Goal: Information Seeking & Learning: Understand process/instructions

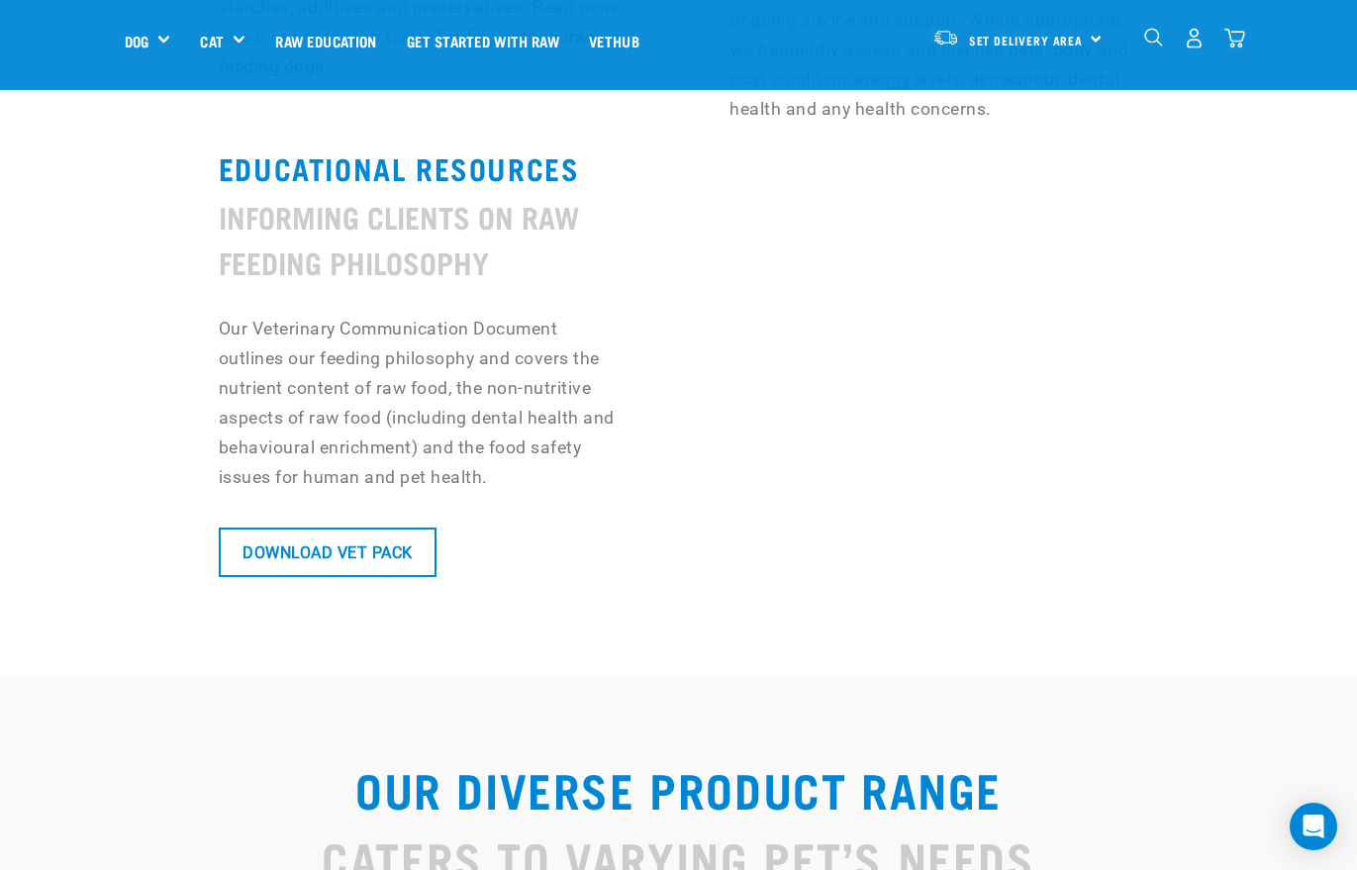
scroll to position [1847, 0]
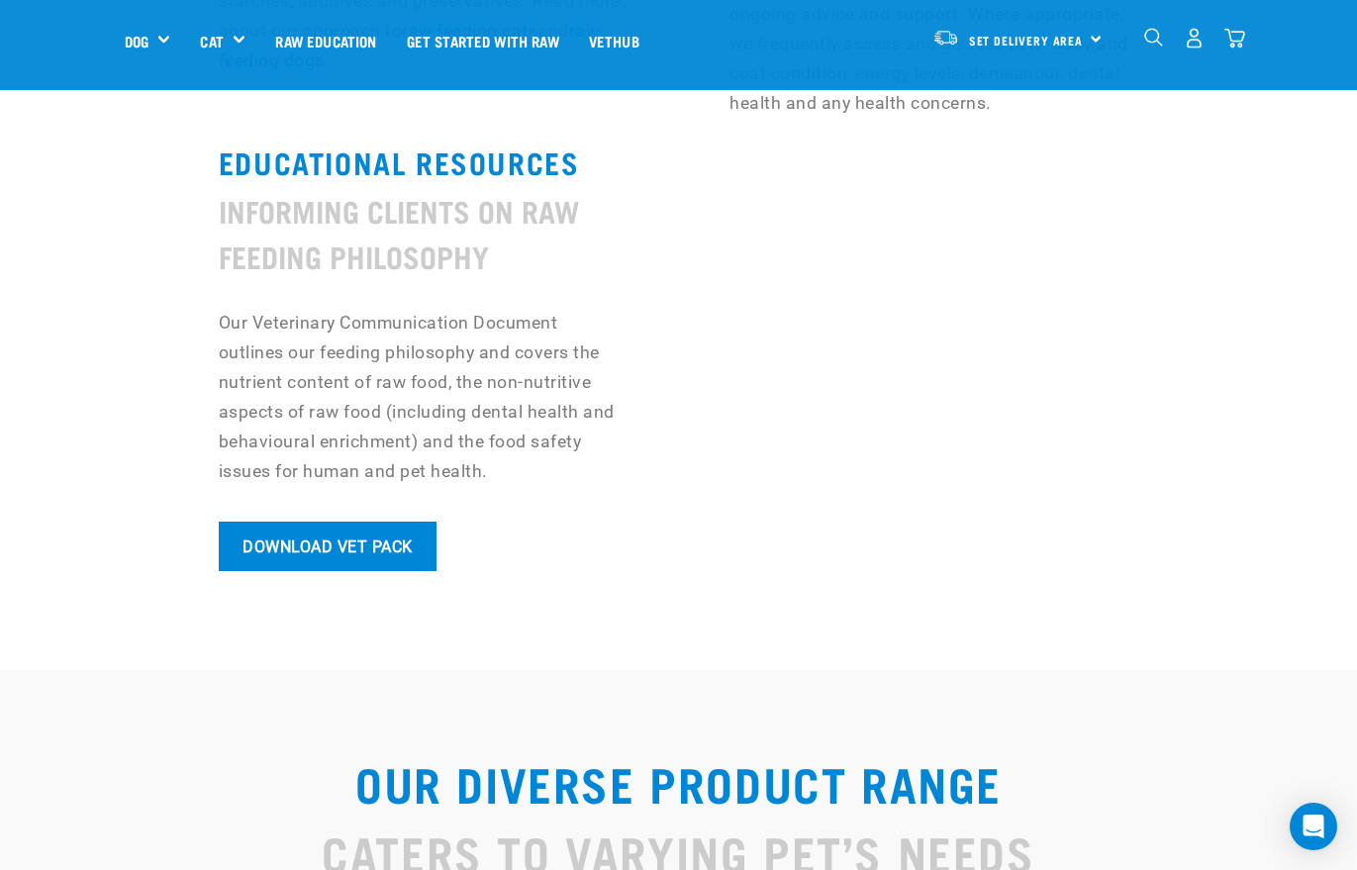
click at [405, 522] on link "Download Vet Pack" at bounding box center [328, 546] width 218 height 49
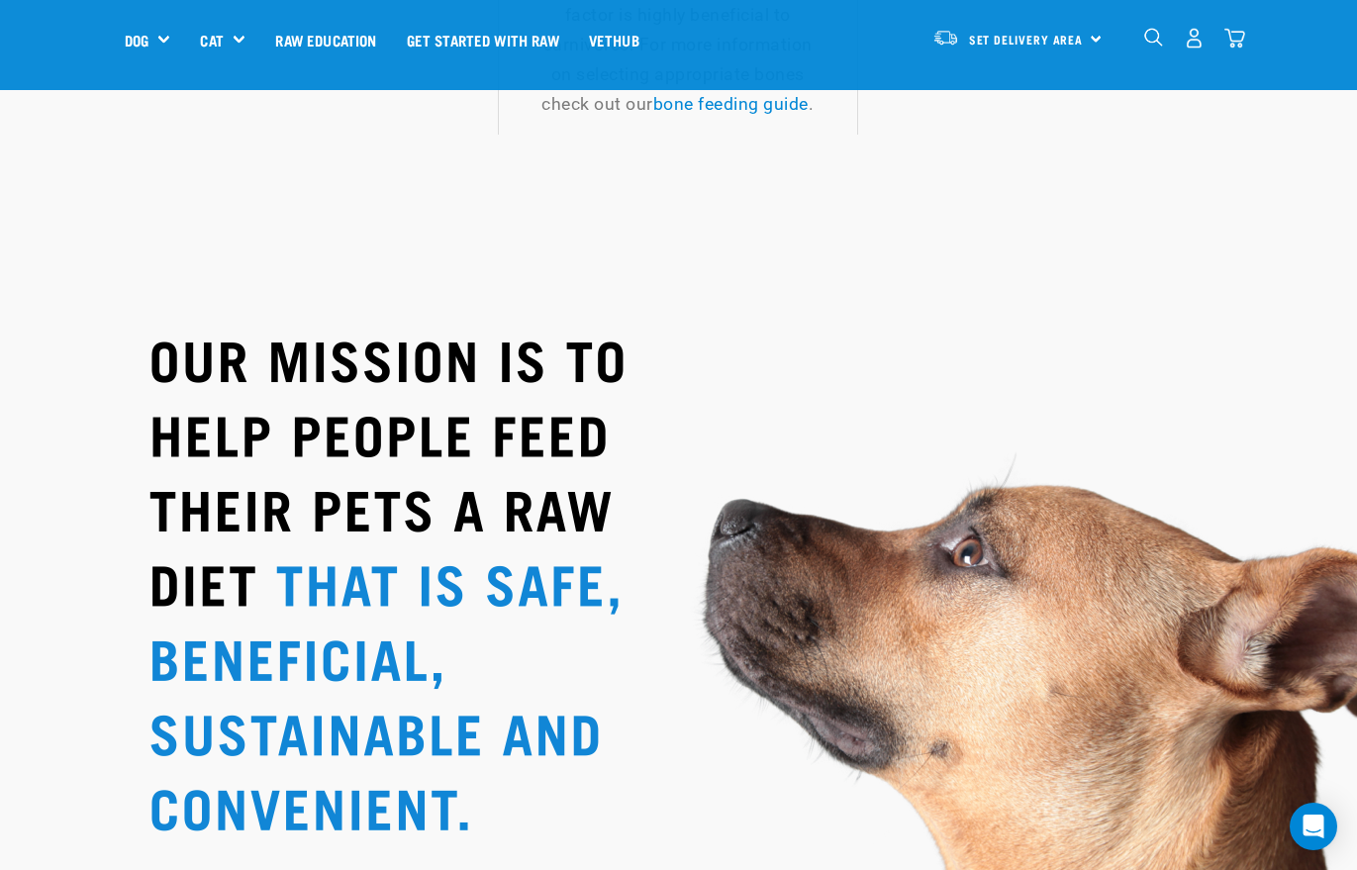
scroll to position [3430, 0]
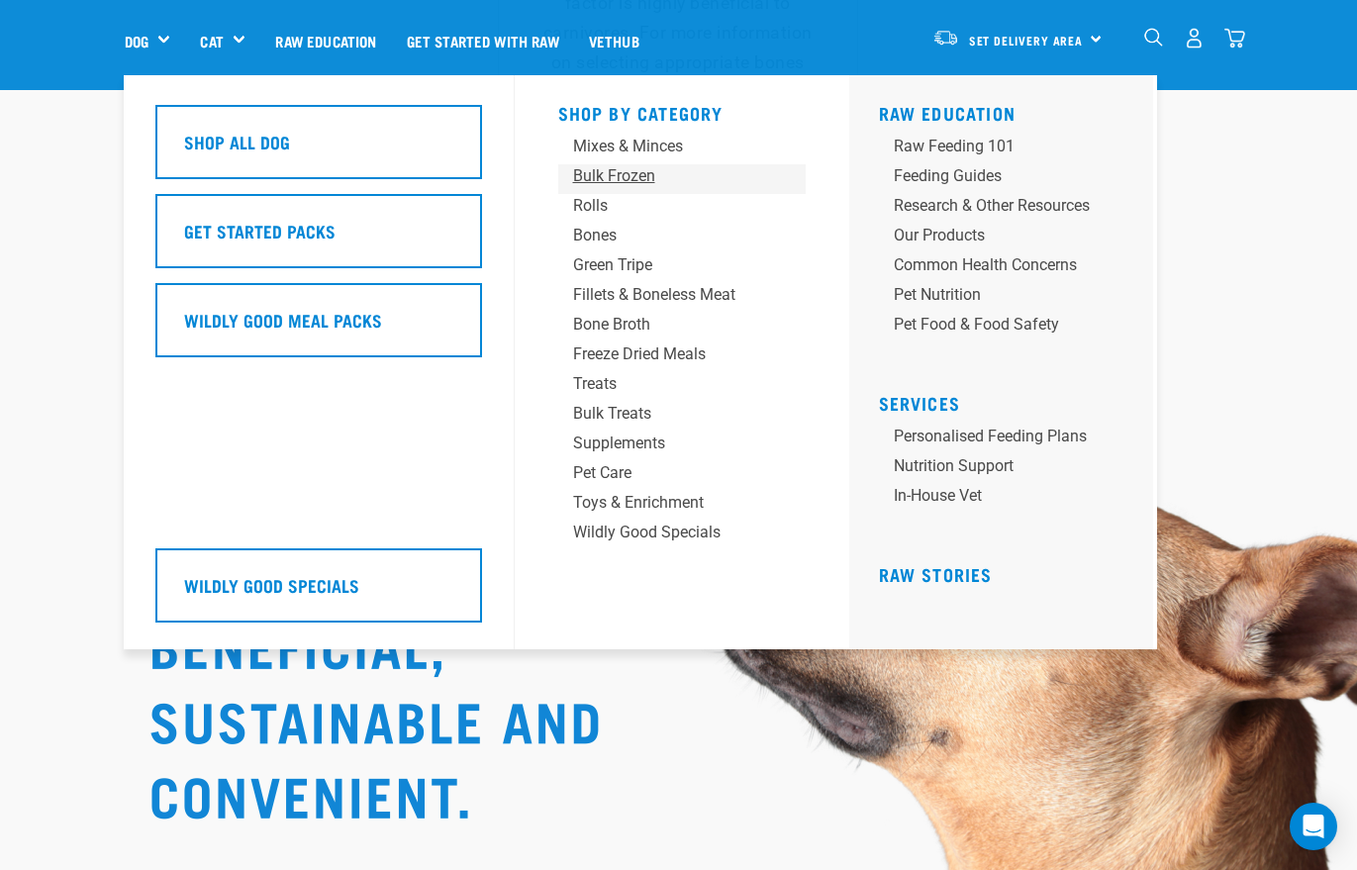
click at [637, 182] on div "Bulk Frozen" at bounding box center [665, 176] width 185 height 24
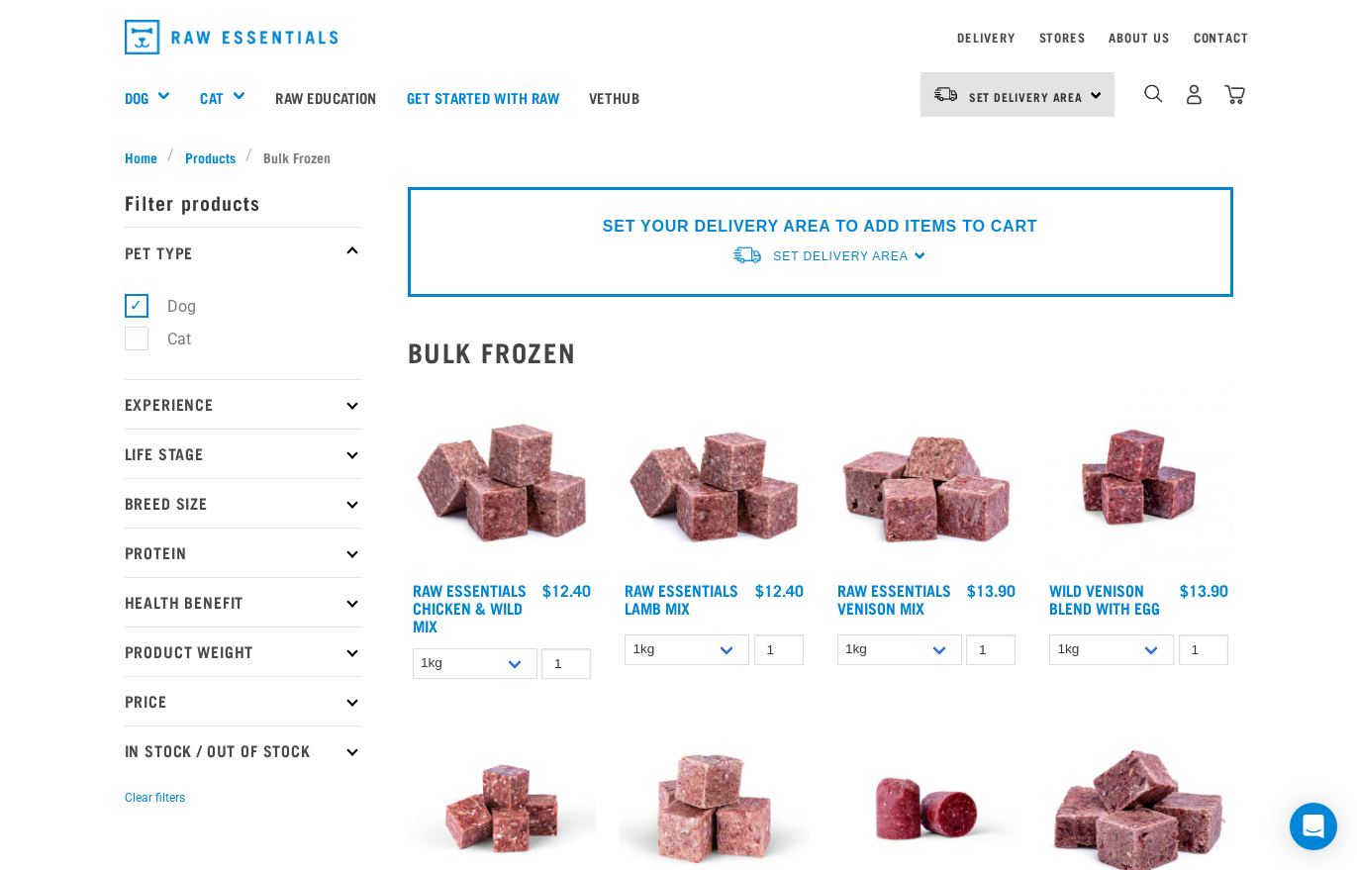
scroll to position [55, 0]
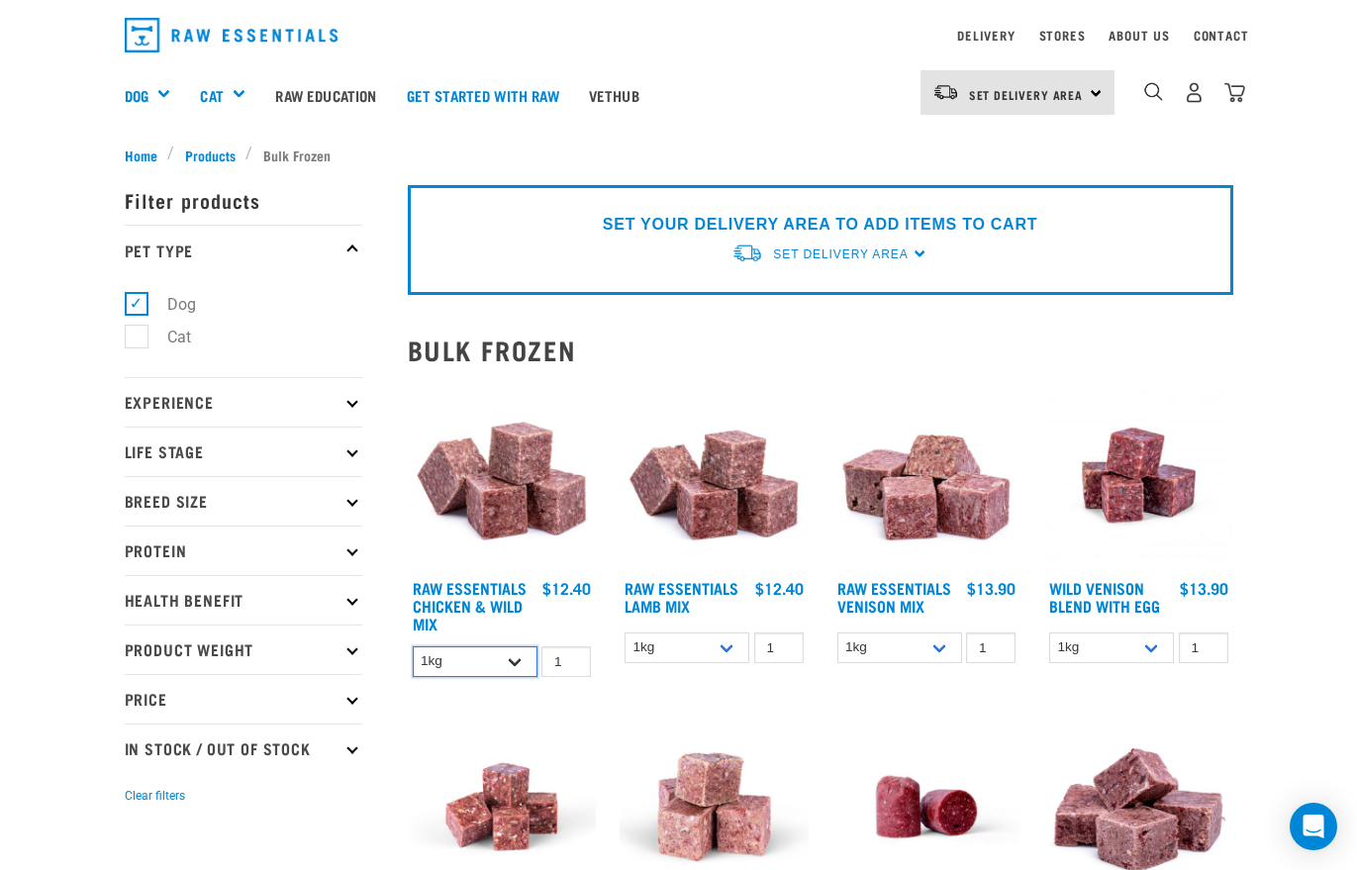
select select "731"
select select "758"
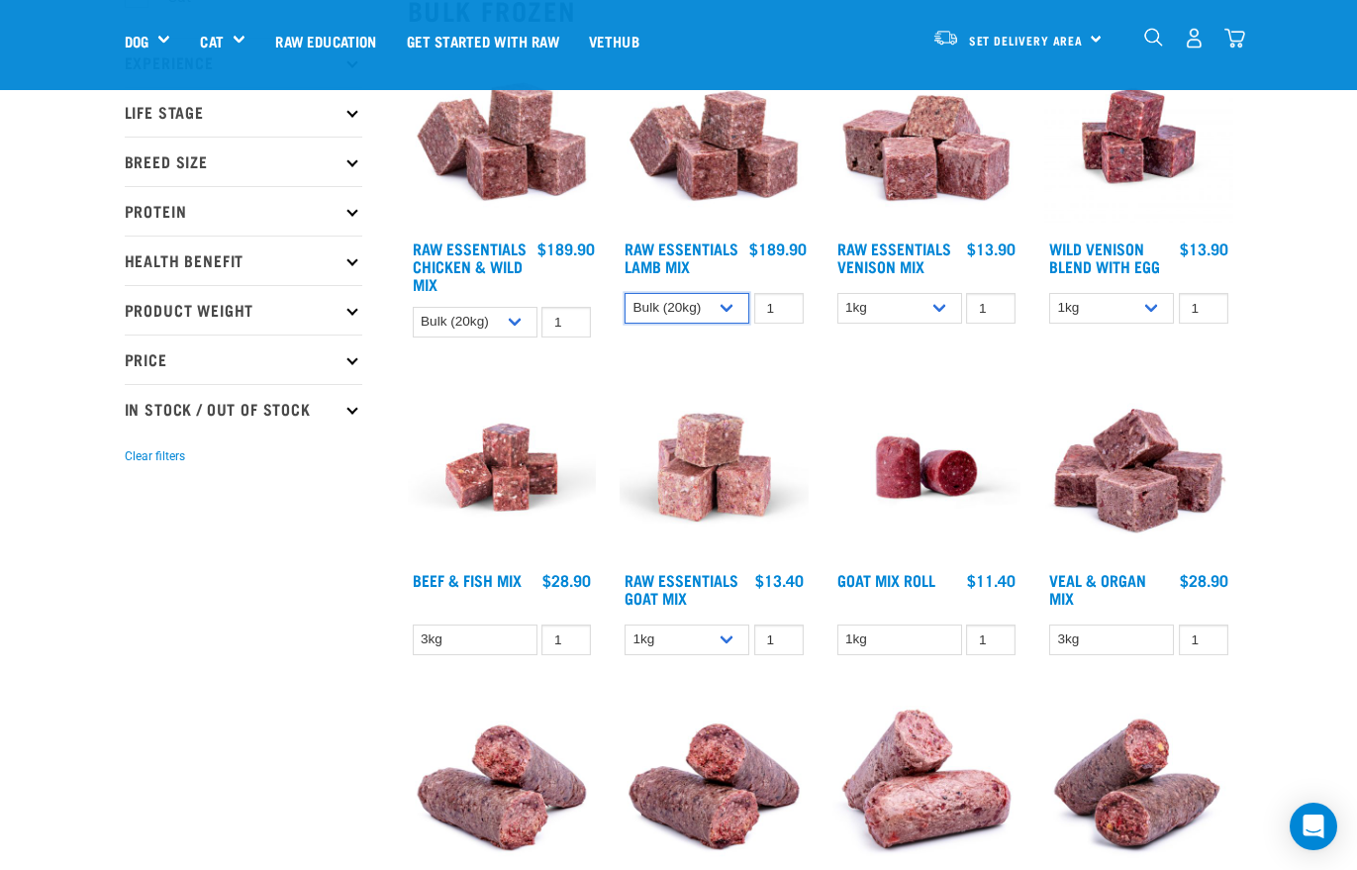
scroll to position [256, 0]
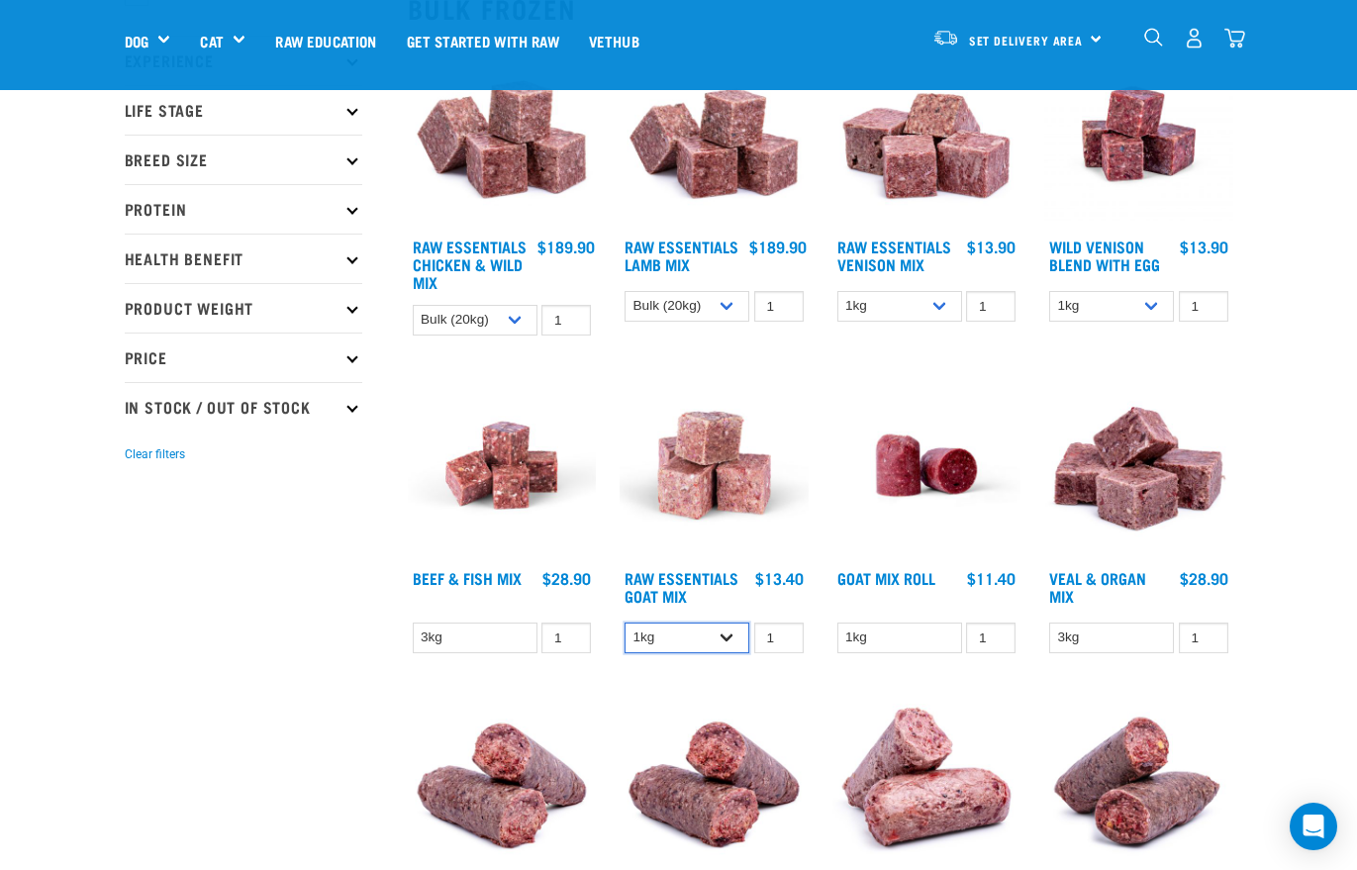
select select "344957"
click at [736, 617] on div "Raw Essentials Goat Mix" at bounding box center [714, 518] width 213 height 318
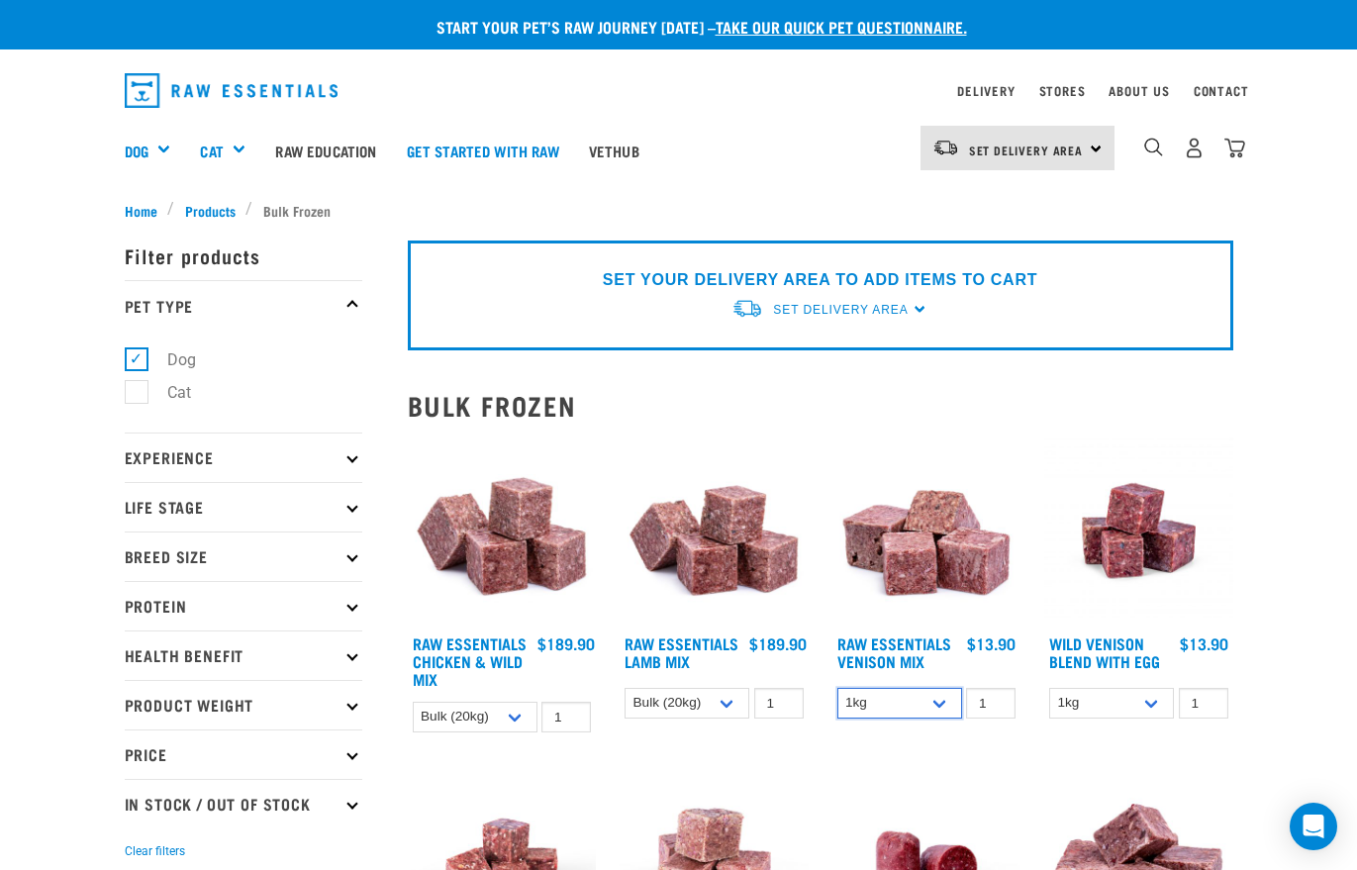
scroll to position [0, 0]
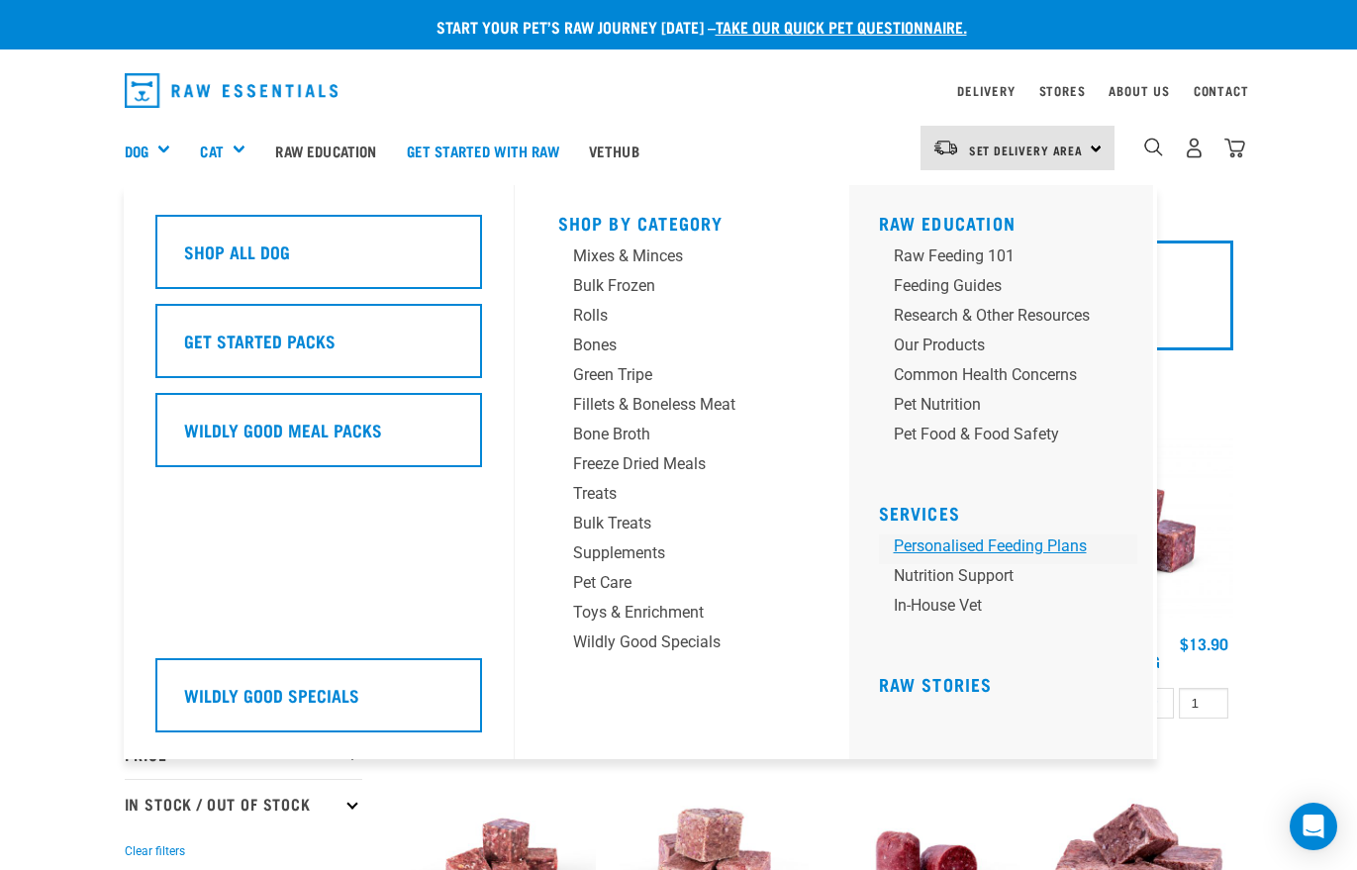
click at [987, 547] on link "Personalised Feeding Plans" at bounding box center [1008, 550] width 258 height 30
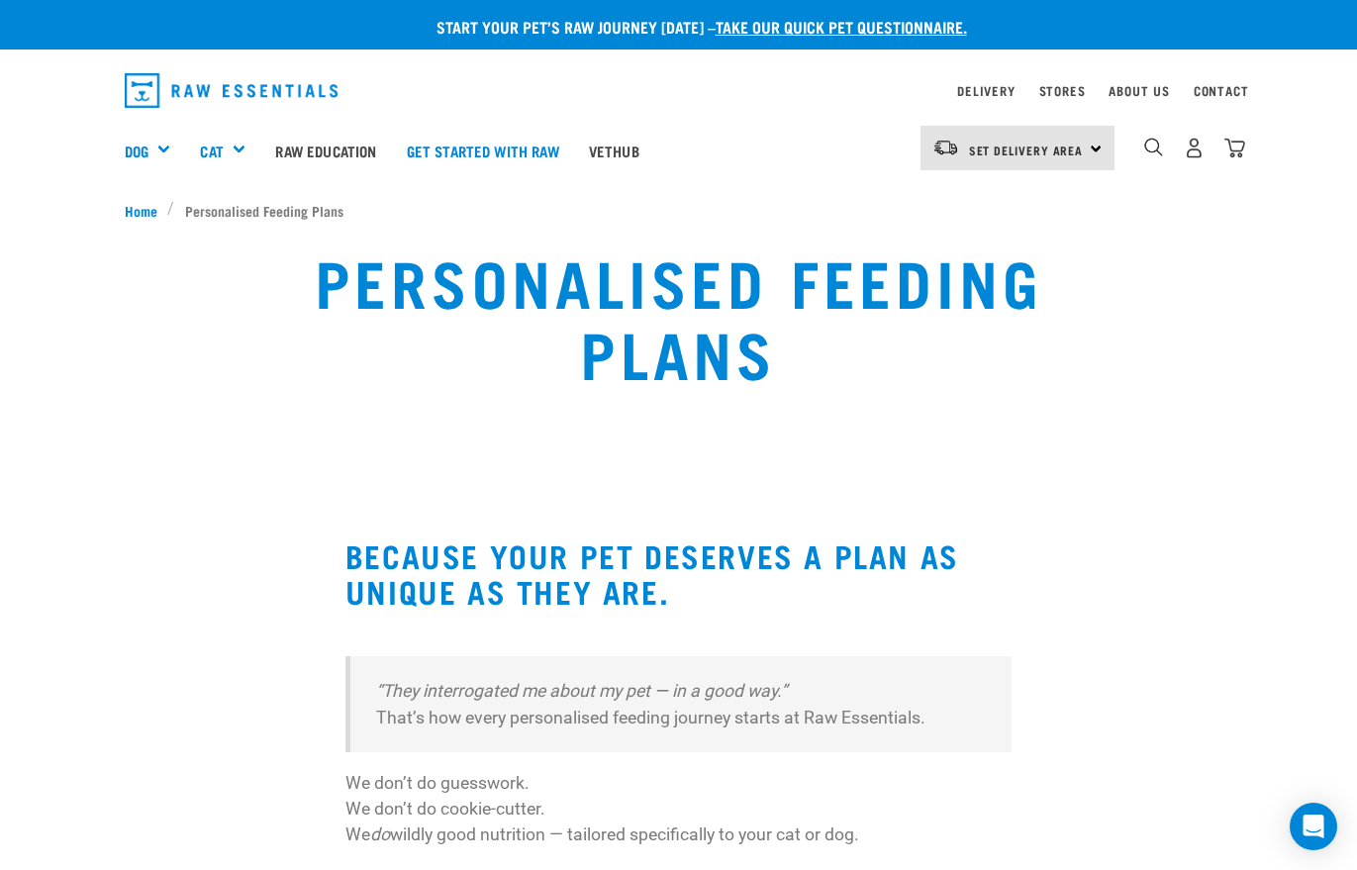
click at [1090, 152] on div "Set Delivery Area North Island South Island" at bounding box center [1018, 148] width 194 height 45
click at [979, 210] on link "[GEOGRAPHIC_DATA]" at bounding box center [1016, 204] width 190 height 44
click at [363, 145] on link "Raw Education" at bounding box center [325, 150] width 131 height 79
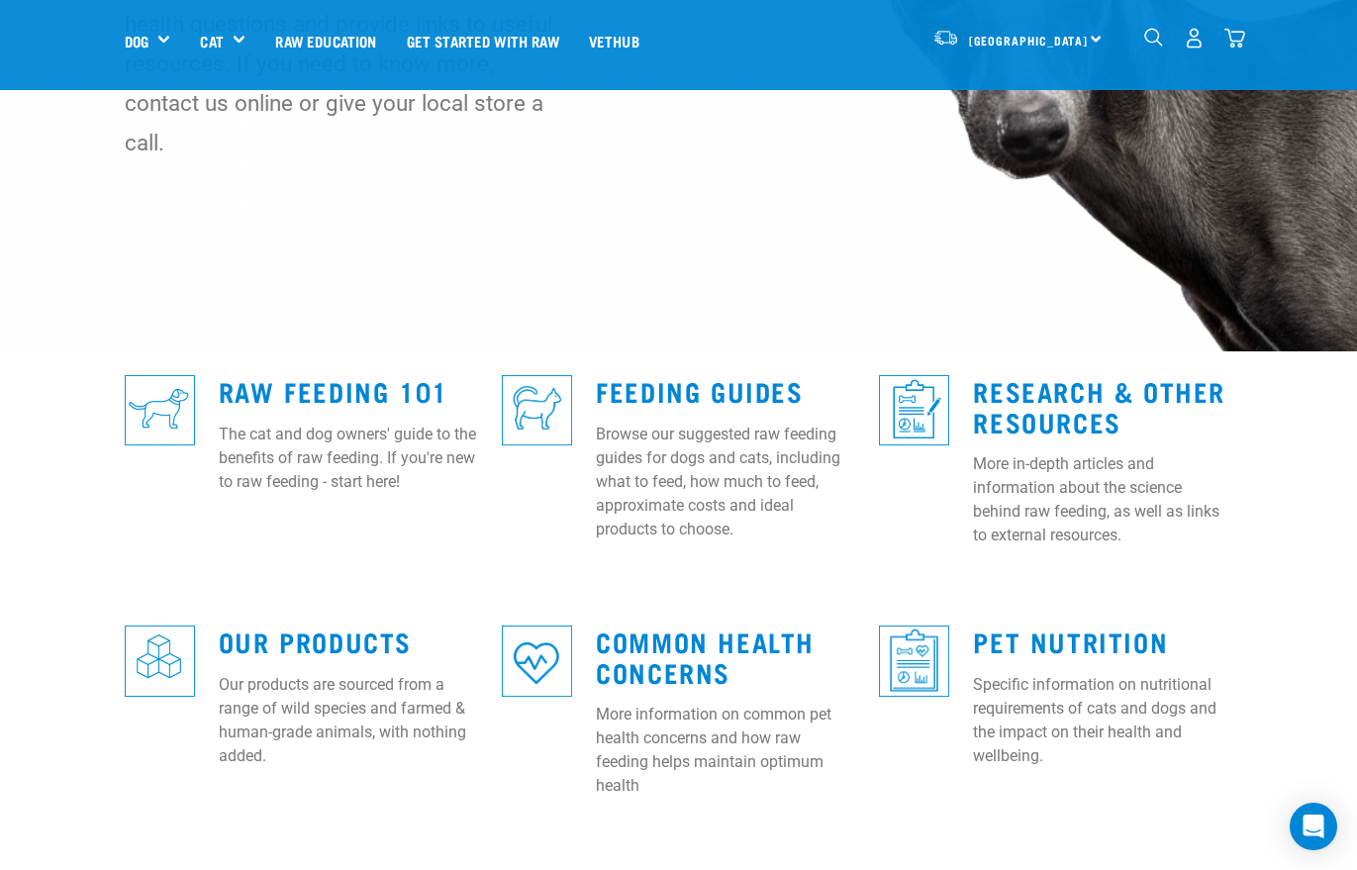
scroll to position [320, 0]
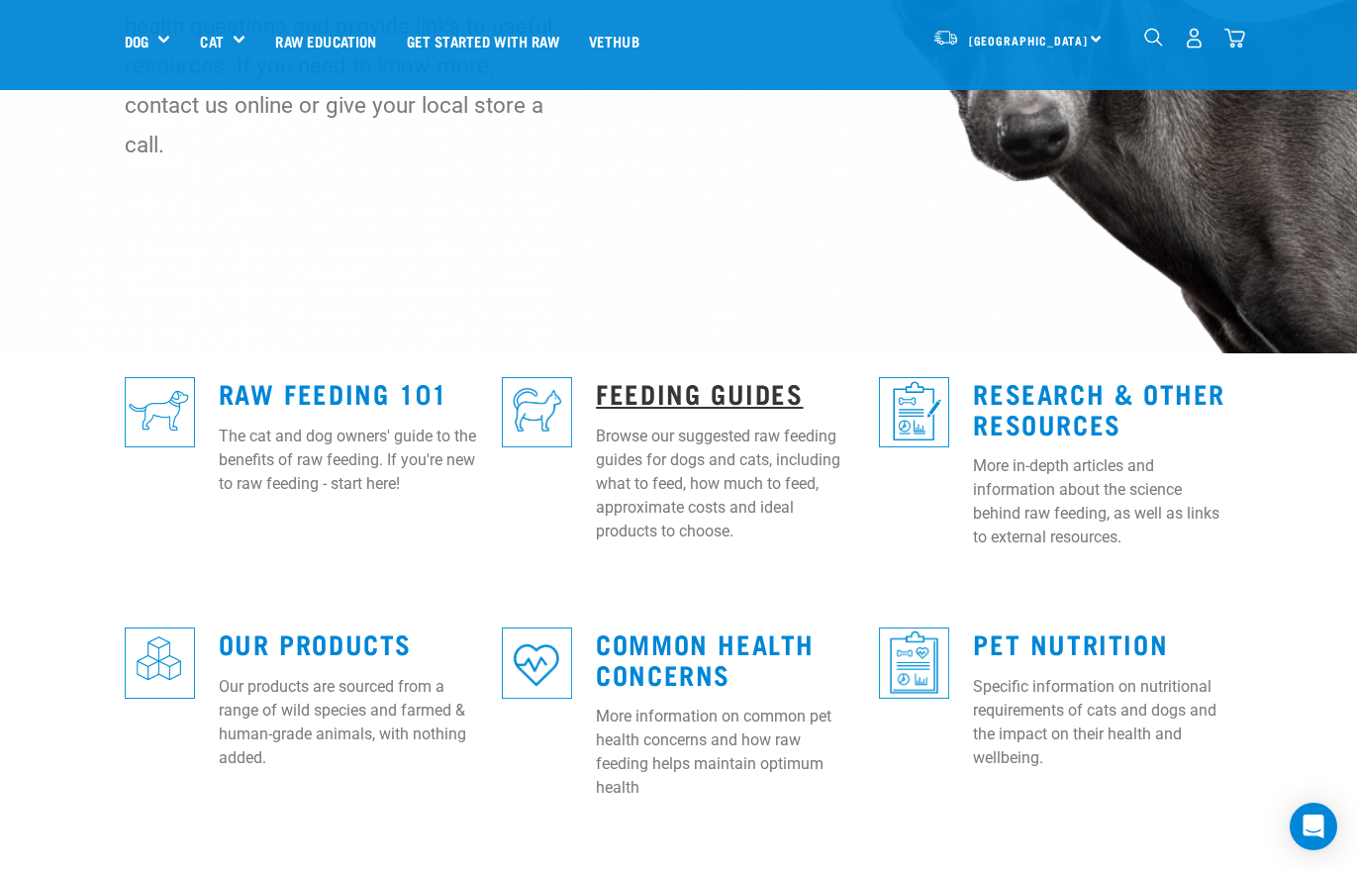
click at [637, 385] on link "Feeding Guides" at bounding box center [699, 392] width 207 height 15
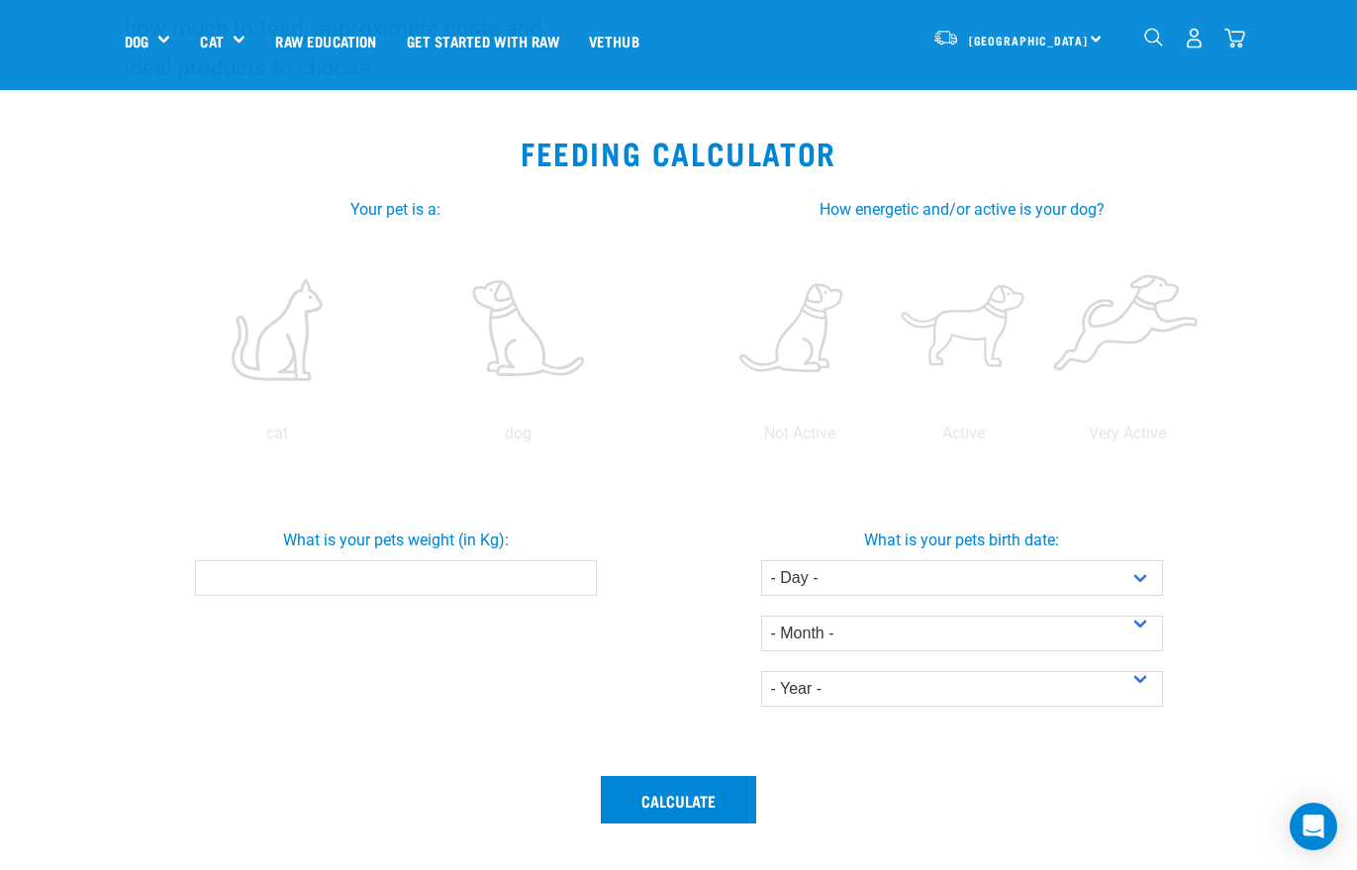
scroll to position [287, 0]
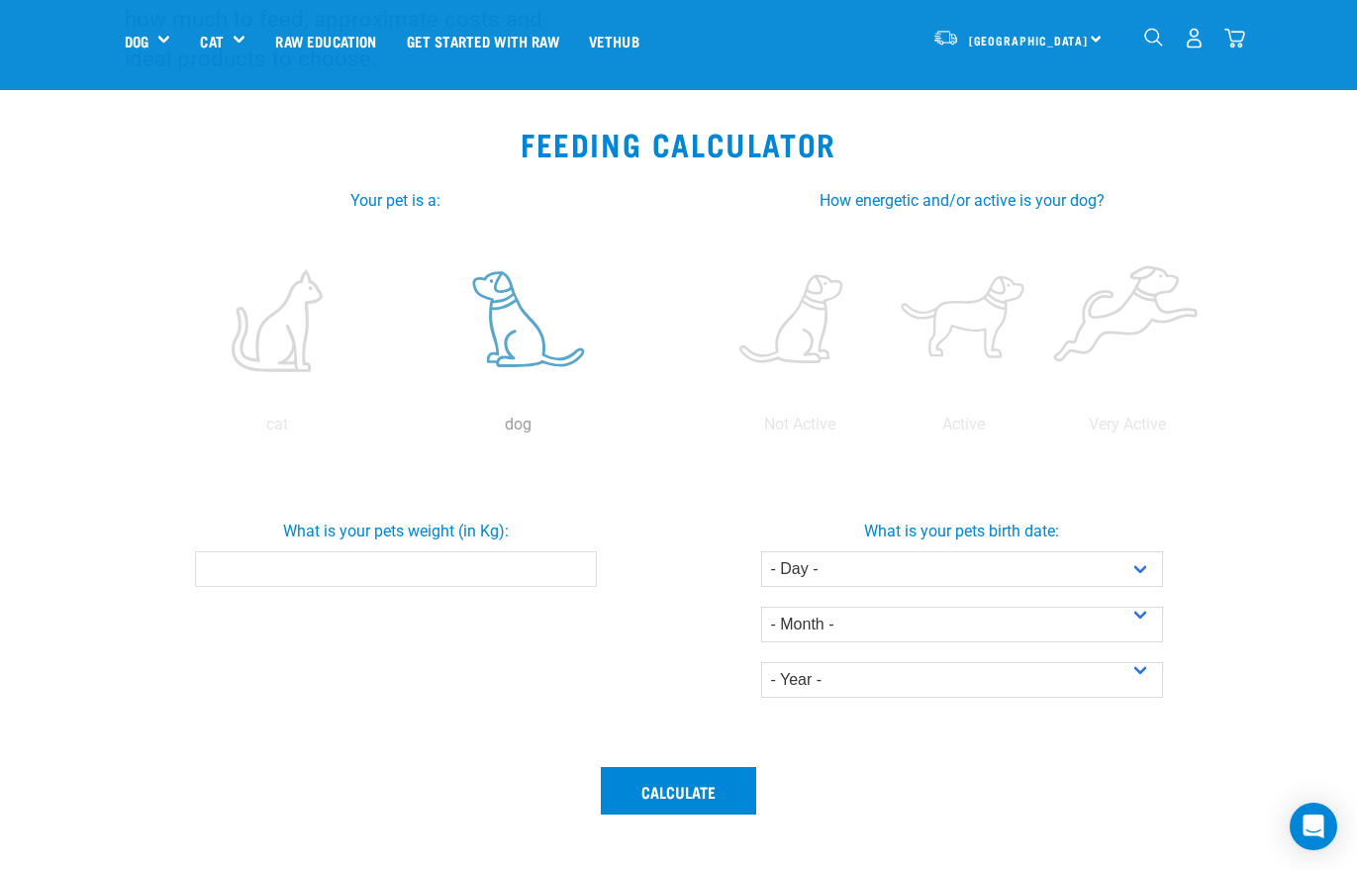
click at [510, 331] on label at bounding box center [519, 321] width 234 height 168
click at [398, 430] on input "radio" at bounding box center [398, 430] width 0 height 0
click at [1107, 297] on label at bounding box center [1126, 321] width 155 height 168
click at [1045, 430] on input "radio" at bounding box center [1045, 430] width 0 height 0
click at [578, 577] on input "-0.1" at bounding box center [396, 569] width 402 height 36
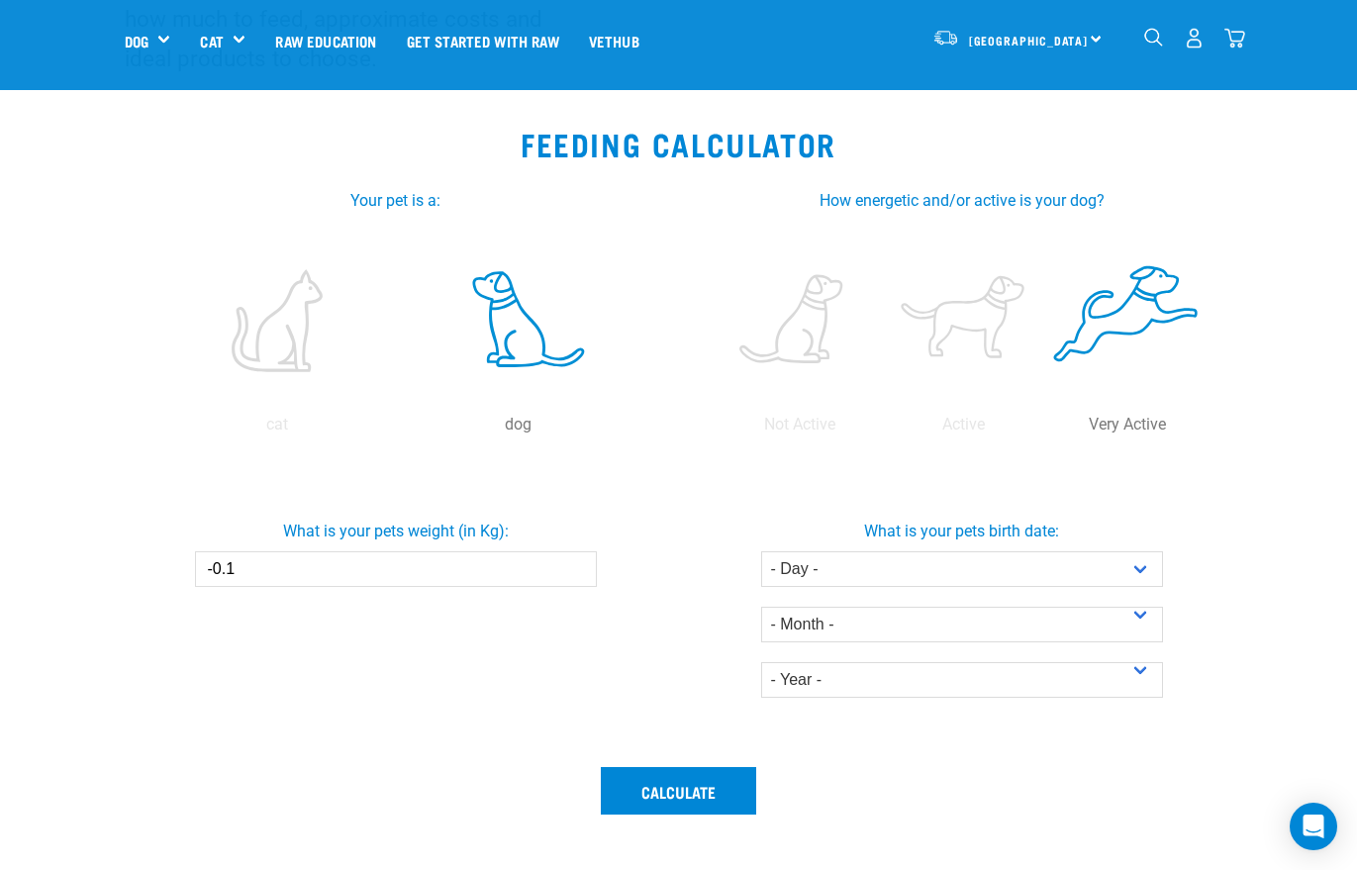
click at [489, 571] on input "-0.1" at bounding box center [396, 569] width 402 height 36
type input "-0"
type input "-3"
type input "24"
select select "21"
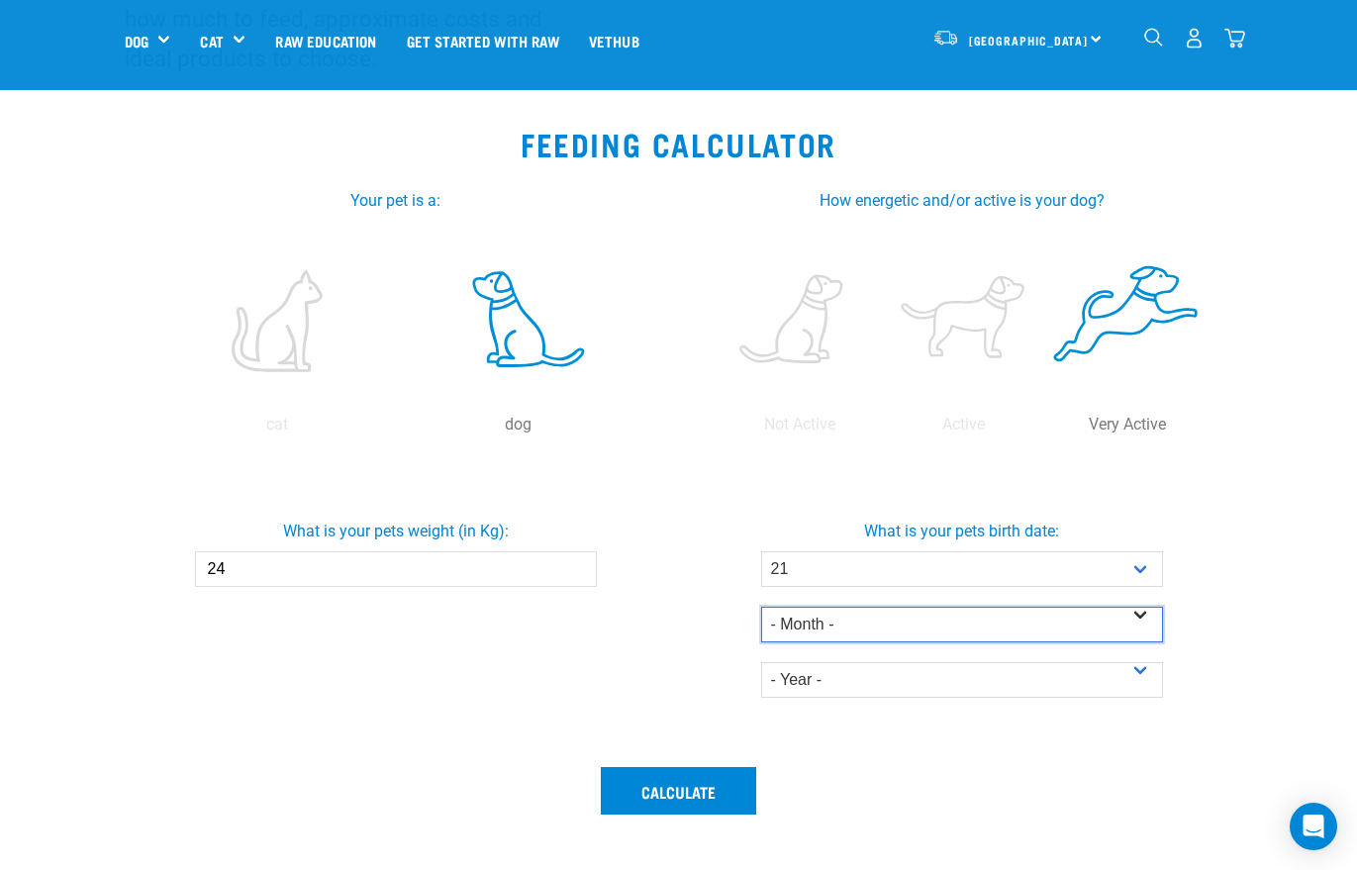
select select "June"
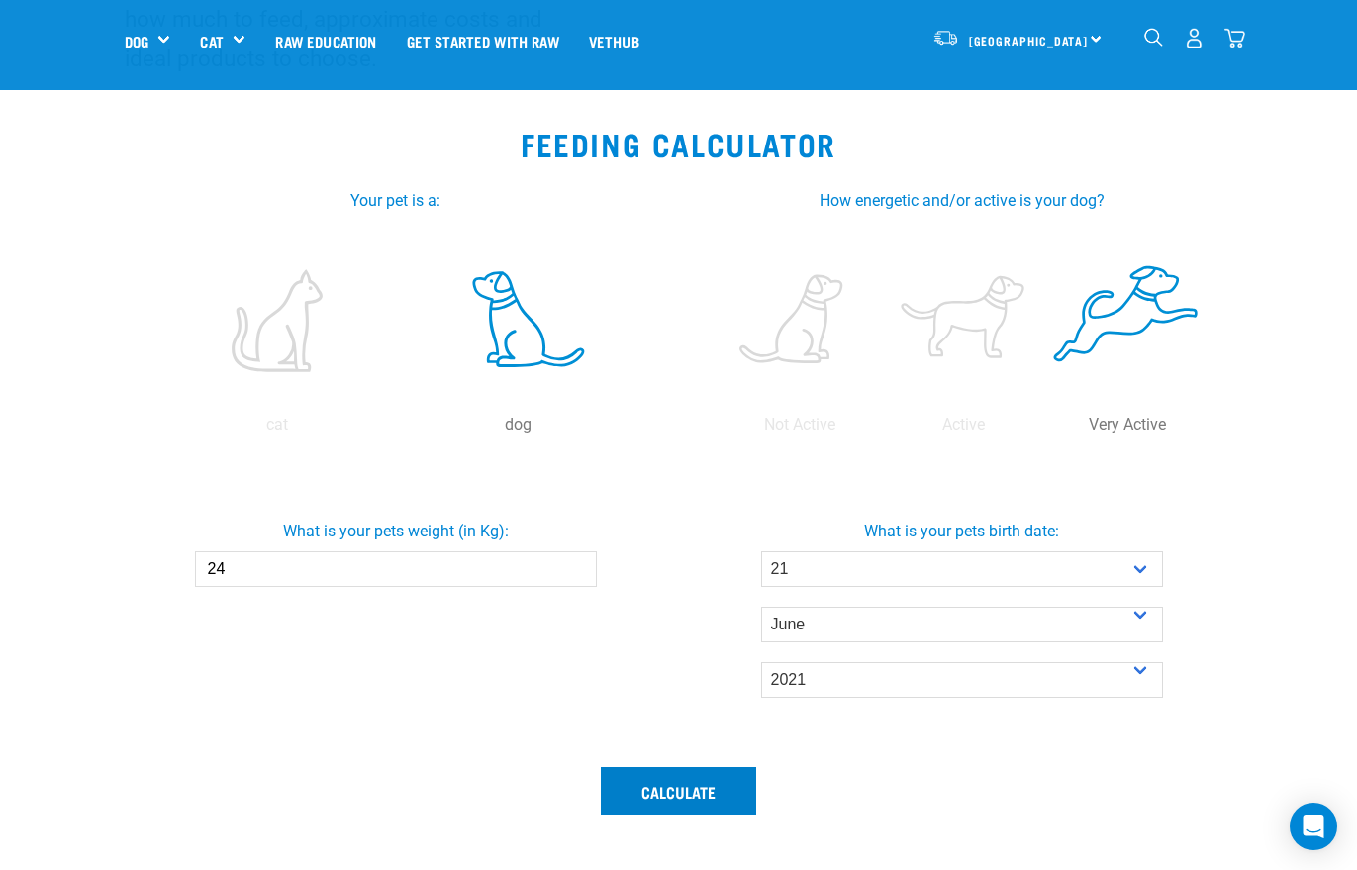
click at [680, 787] on button "Calculate" at bounding box center [678, 791] width 155 height 48
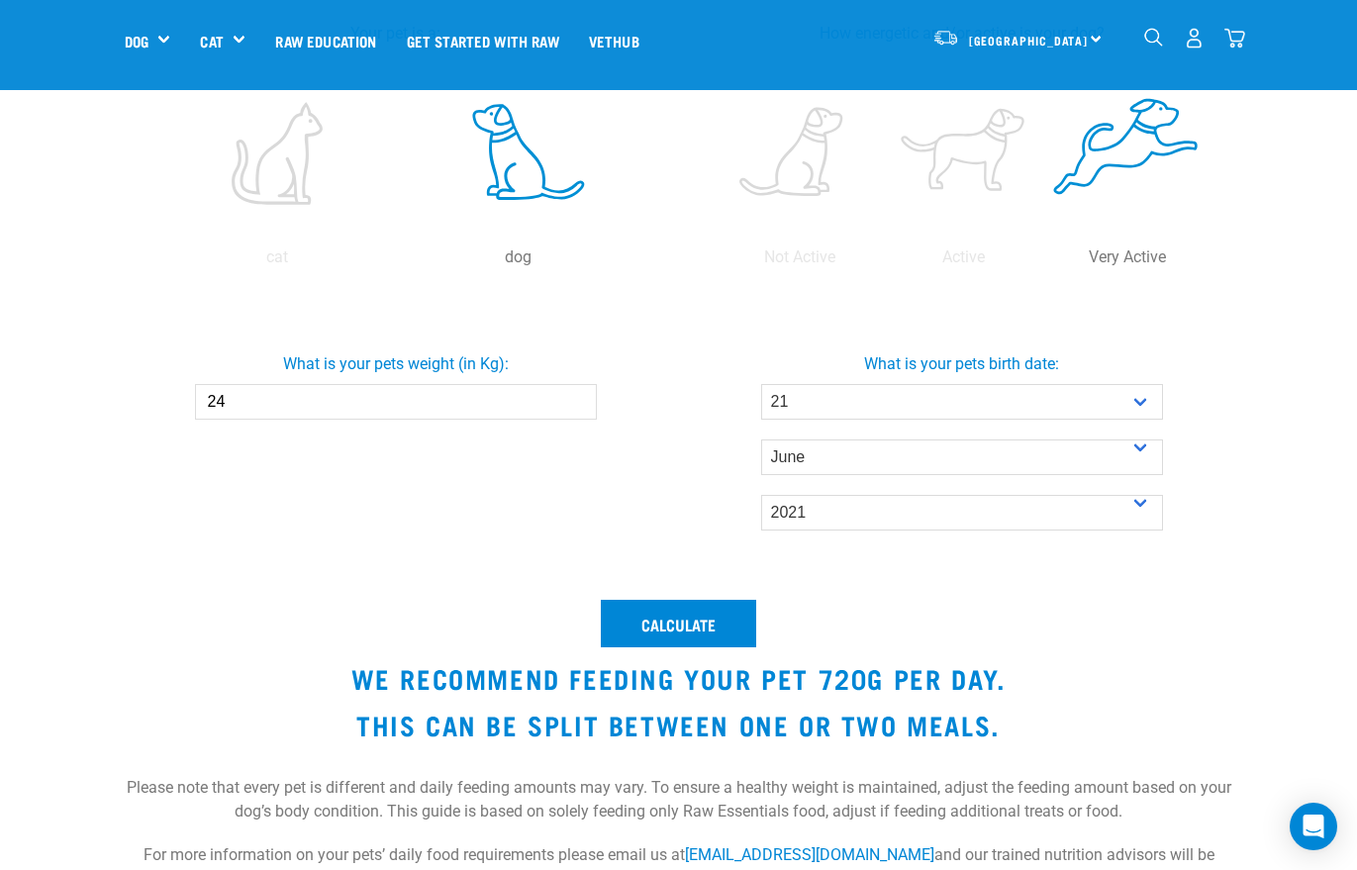
scroll to position [454, 0]
select select "2016"
select select "January"
select select "26"
click at [274, 400] on input "24" at bounding box center [396, 402] width 402 height 36
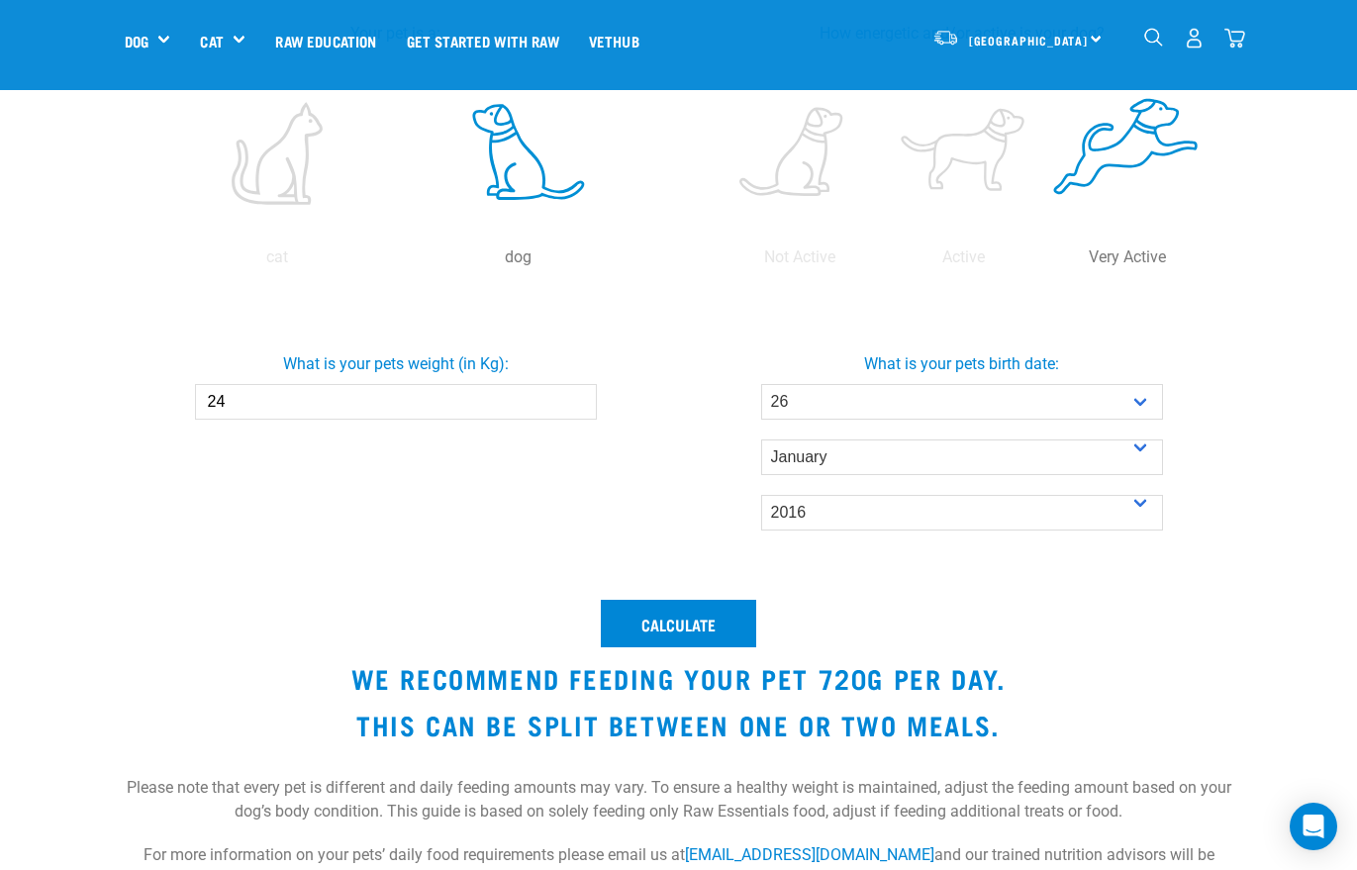
type input "2"
click at [678, 624] on button "Calculate" at bounding box center [678, 624] width 155 height 48
type input "3"
type input "24"
click at [810, 173] on label at bounding box center [800, 153] width 155 height 168
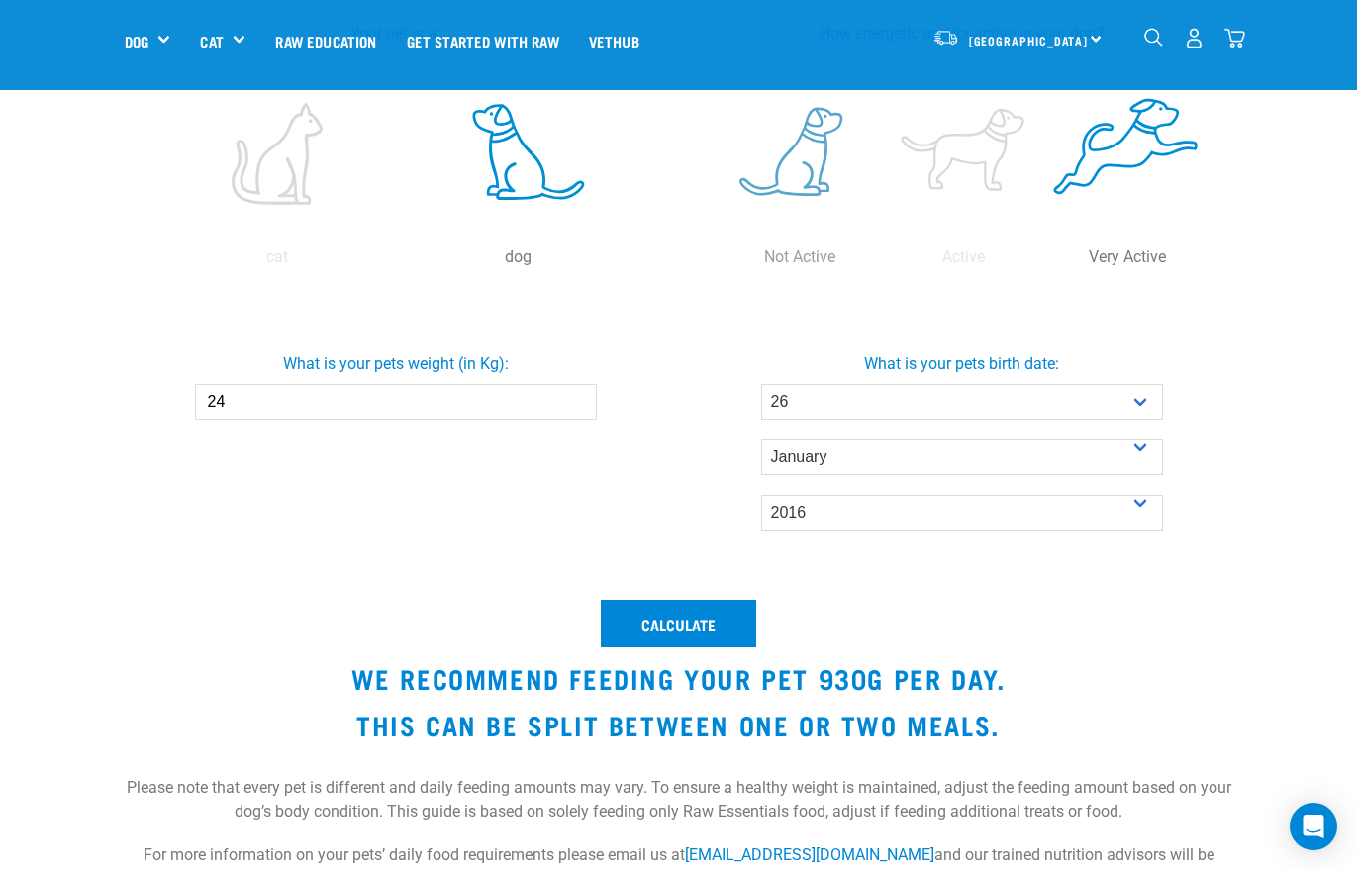
click at [719, 262] on input "radio" at bounding box center [719, 262] width 0 height 0
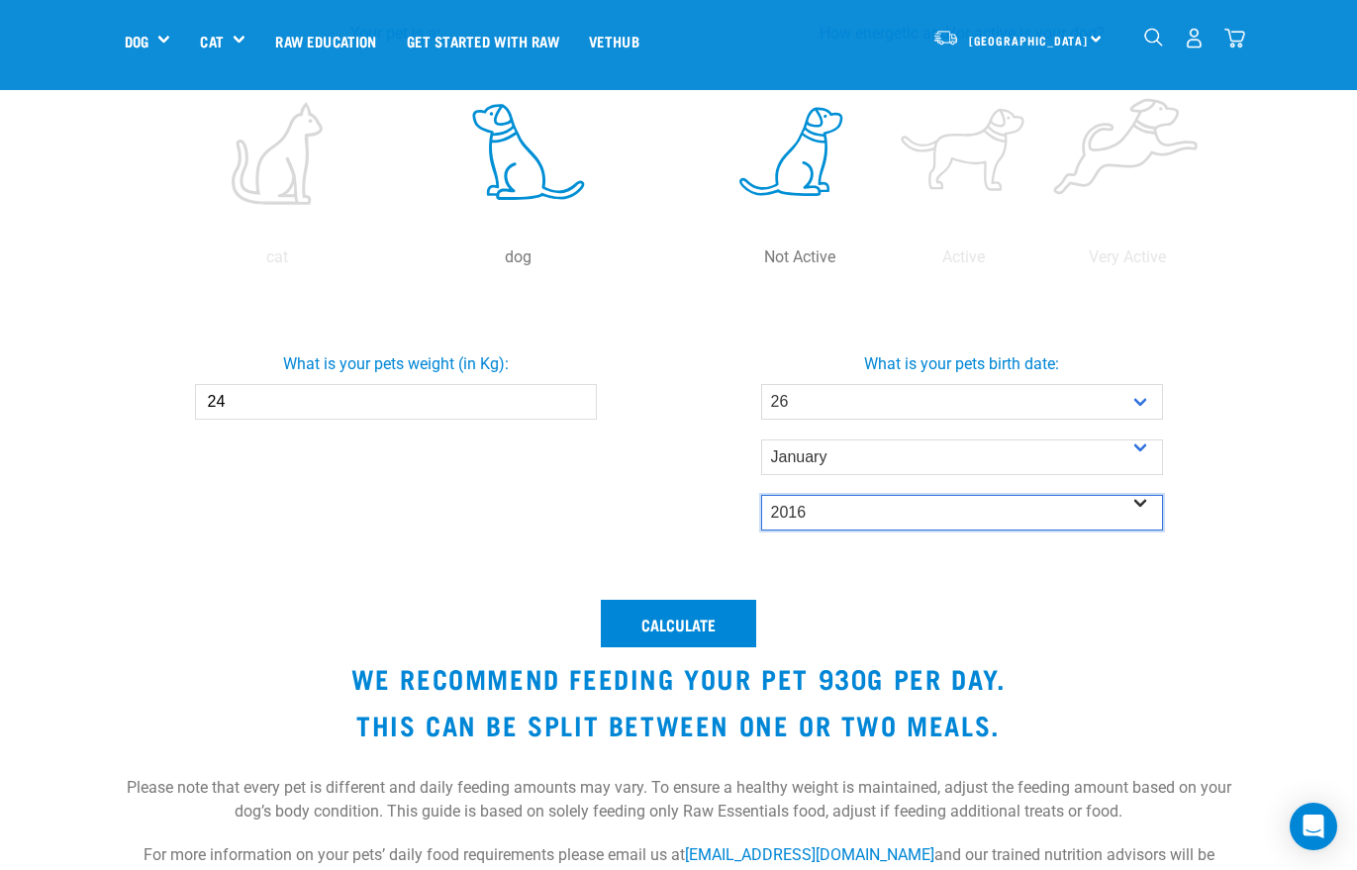
select select "2014"
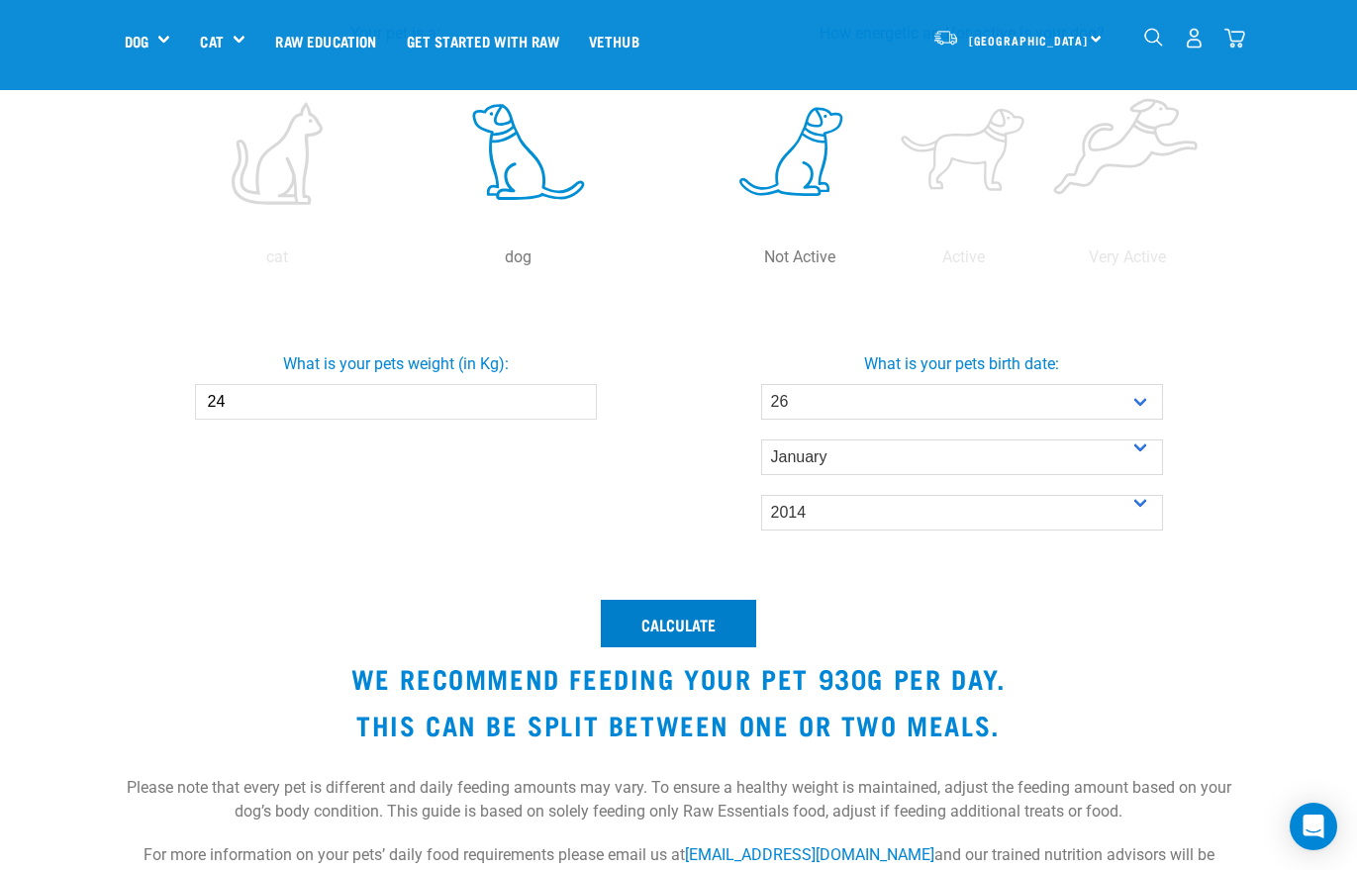
click at [668, 623] on button "Calculate" at bounding box center [678, 624] width 155 height 48
